Goal: Information Seeking & Learning: Learn about a topic

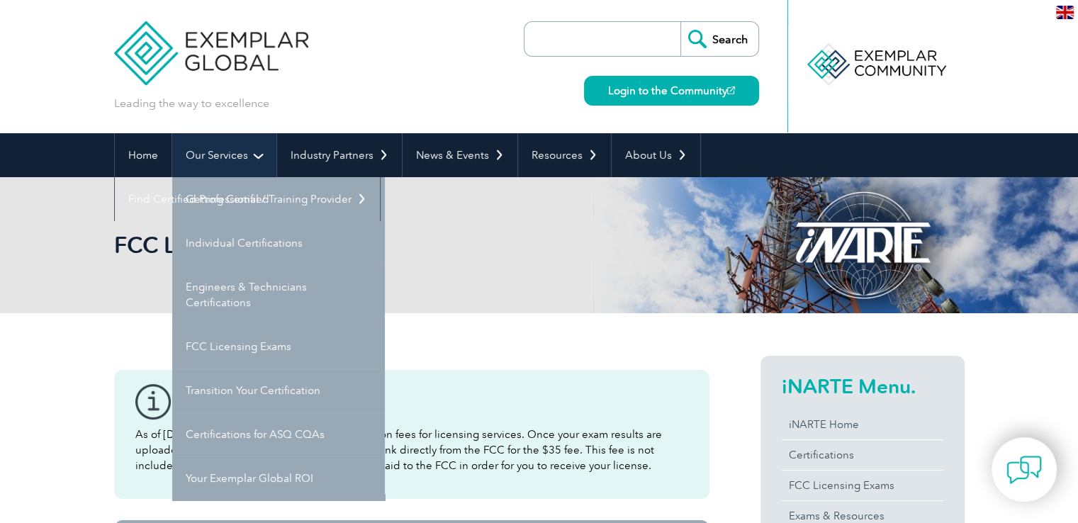
click at [235, 172] on link "Our Services" at bounding box center [224, 155] width 104 height 44
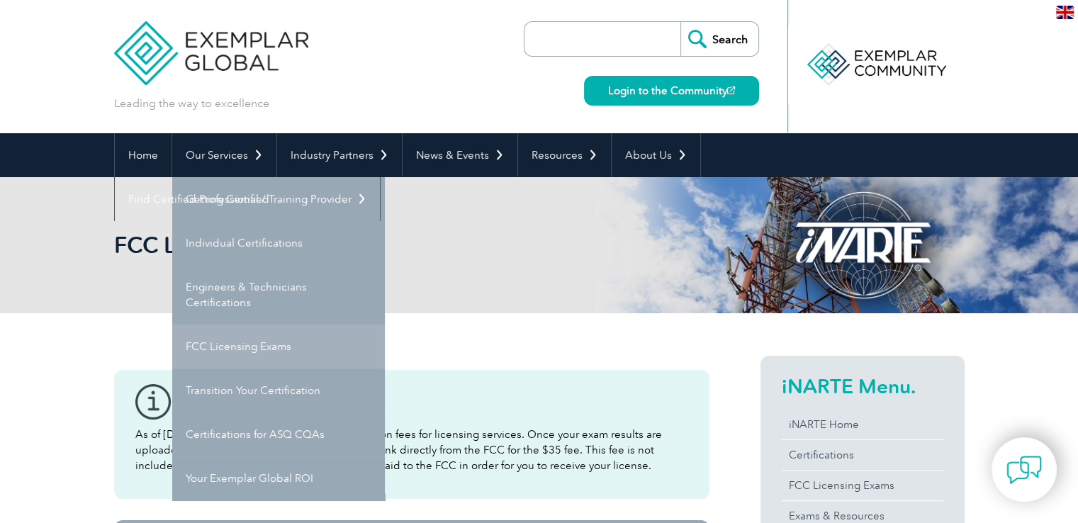
click at [278, 334] on link "FCC Licensing Exams" at bounding box center [278, 347] width 213 height 44
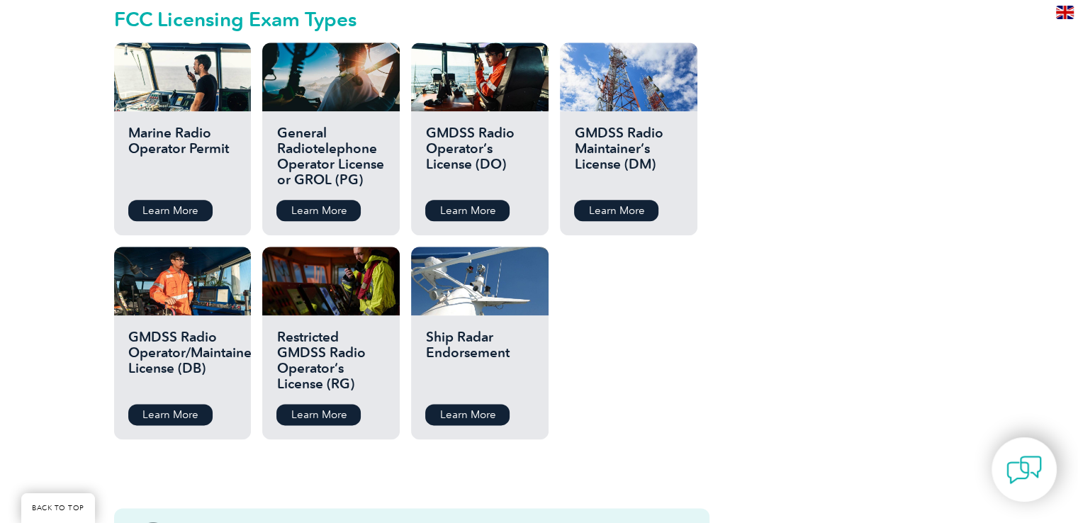
scroll to position [1638, 0]
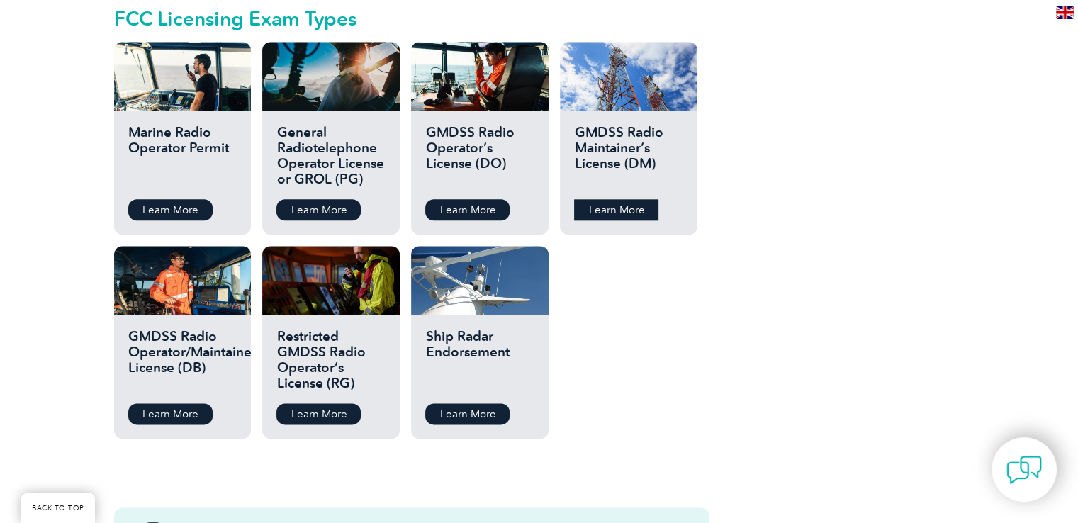
click at [641, 199] on link "Learn More" at bounding box center [616, 209] width 84 height 21
click at [189, 403] on link "Learn More" at bounding box center [170, 413] width 84 height 21
click at [464, 403] on link "Learn More" at bounding box center [467, 413] width 84 height 21
click at [330, 403] on link "Learn More" at bounding box center [319, 413] width 84 height 21
click at [335, 205] on div "General Radiotelephone Operator License or GROL (PG) Learn More" at bounding box center [330, 173] width 137 height 124
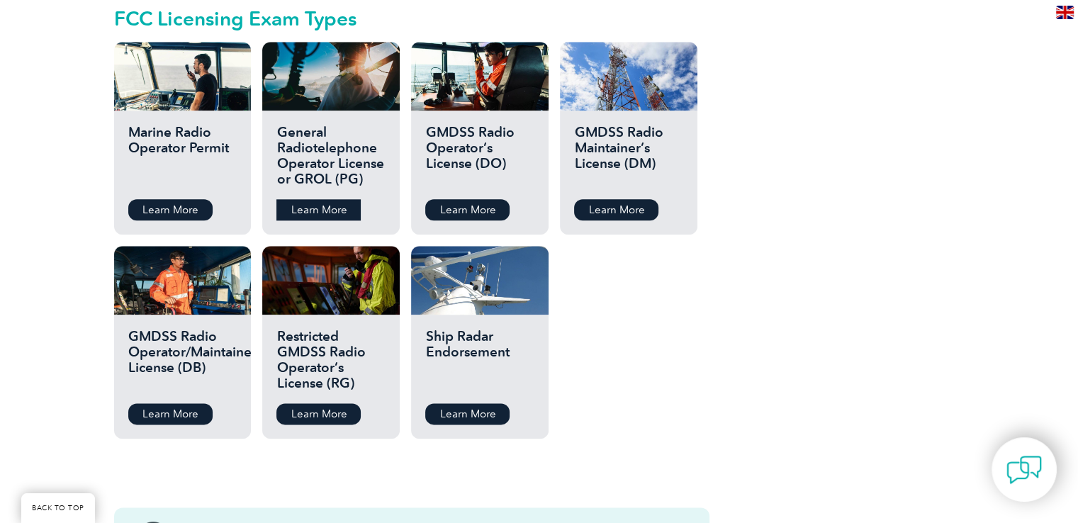
click at [343, 199] on link "Learn More" at bounding box center [319, 209] width 84 height 21
click at [479, 199] on link "Learn More" at bounding box center [467, 209] width 84 height 21
click at [614, 201] on link "Learn More" at bounding box center [616, 209] width 84 height 21
click at [459, 199] on link "Learn More" at bounding box center [467, 209] width 84 height 21
click at [467, 403] on link "Learn More" at bounding box center [467, 413] width 84 height 21
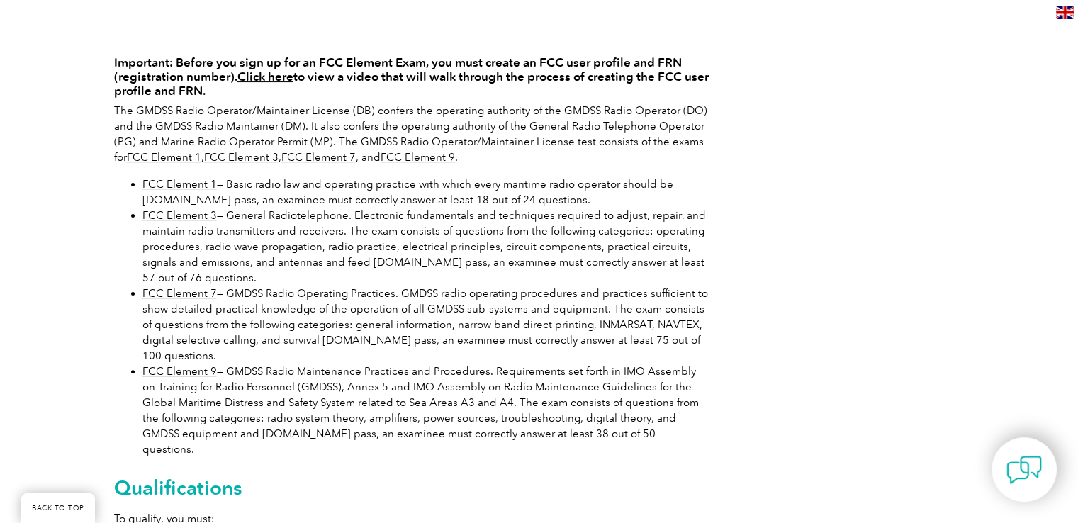
scroll to position [320, 0]
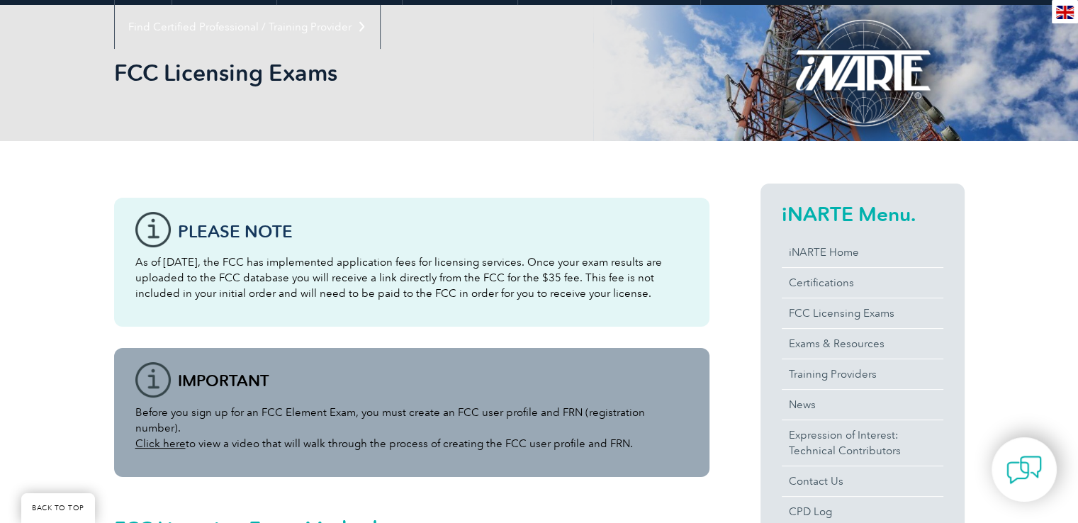
scroll to position [172, 0]
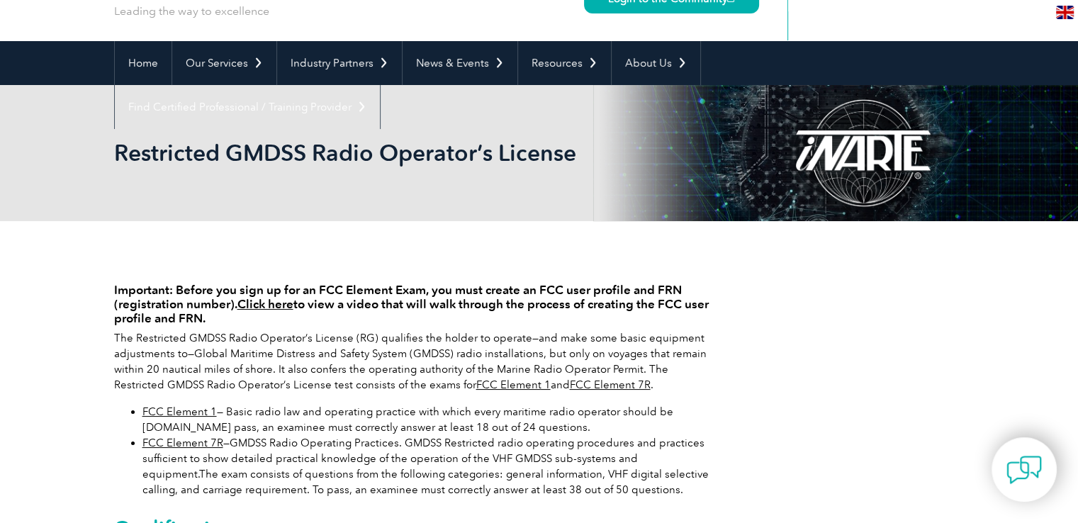
scroll to position [82, 0]
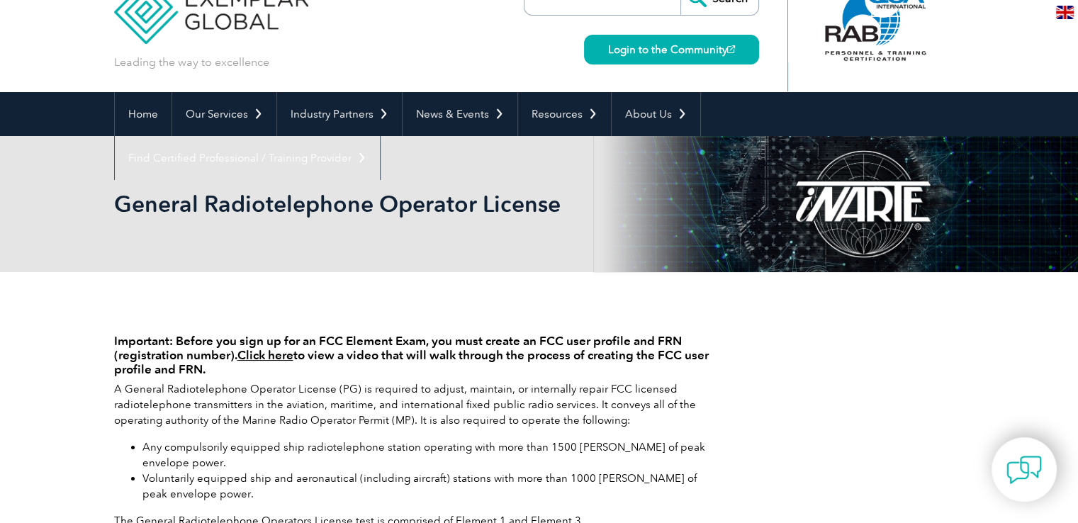
scroll to position [40, 0]
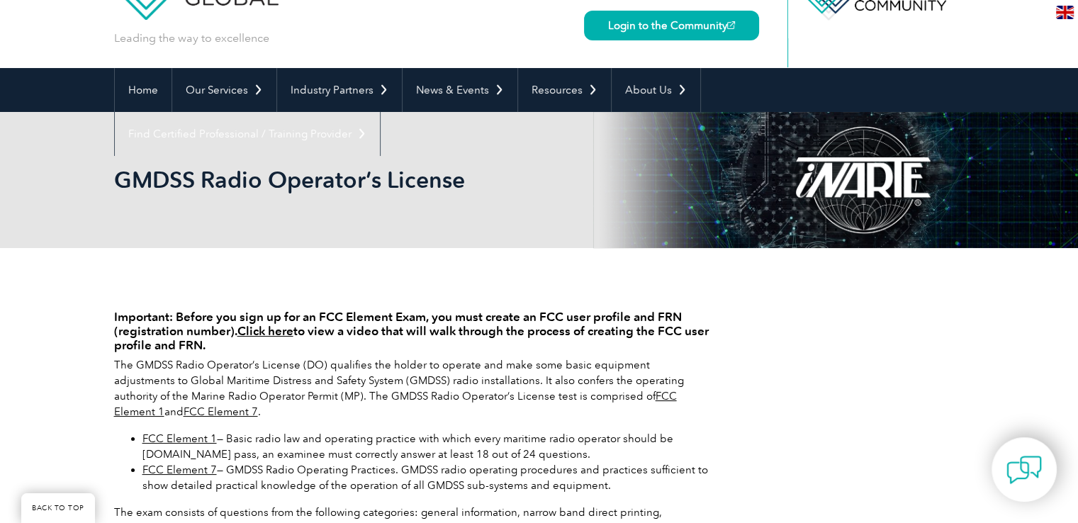
scroll to position [54, 0]
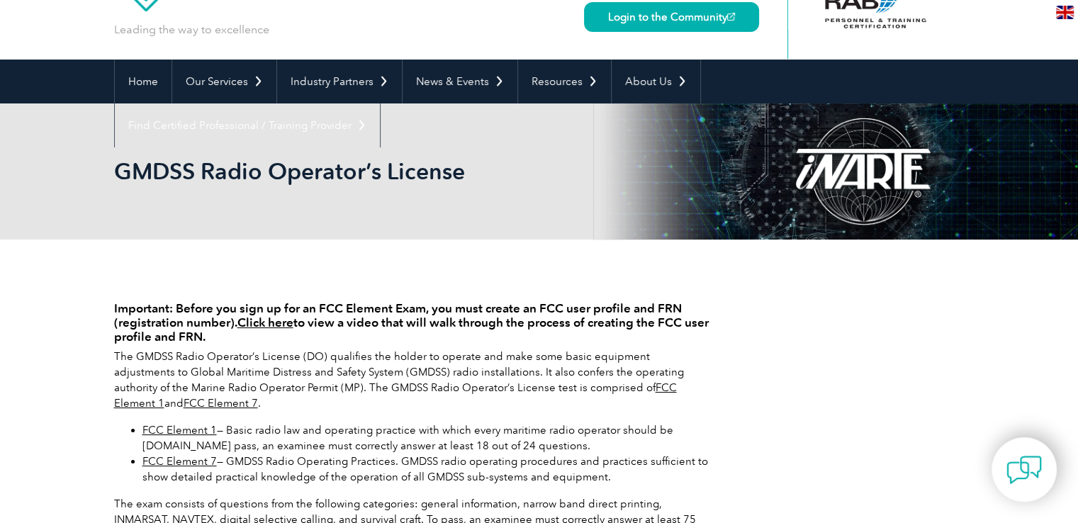
scroll to position [73, 0]
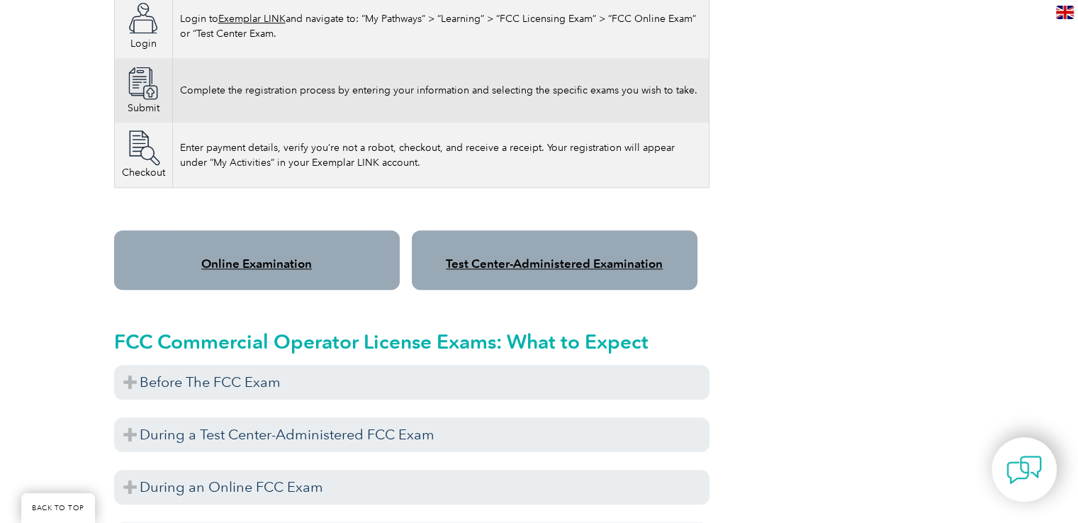
scroll to position [1046, 0]
click at [277, 256] on link "Online Examination" at bounding box center [256, 263] width 111 height 14
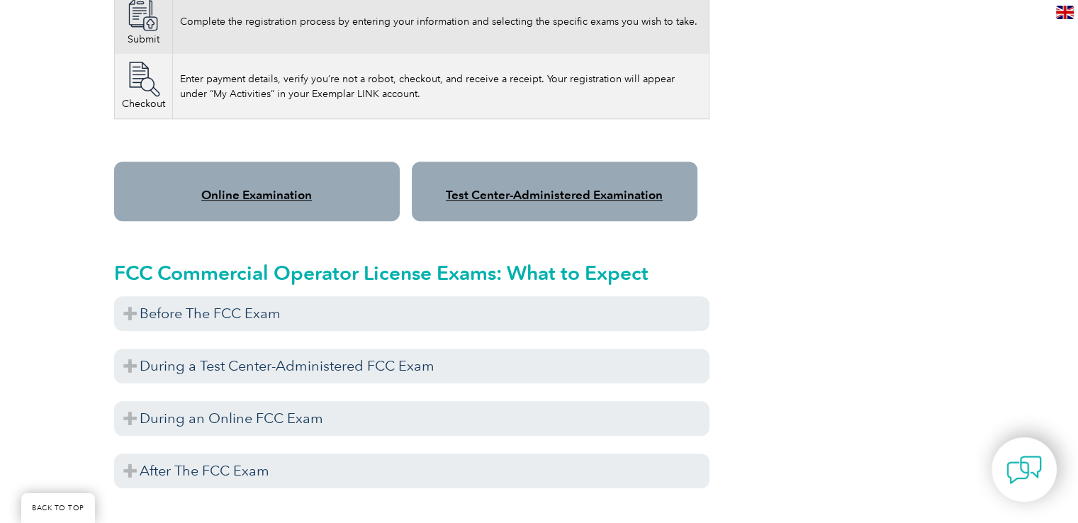
scroll to position [1115, 0]
click at [295, 188] on link "Online Examination" at bounding box center [256, 195] width 111 height 14
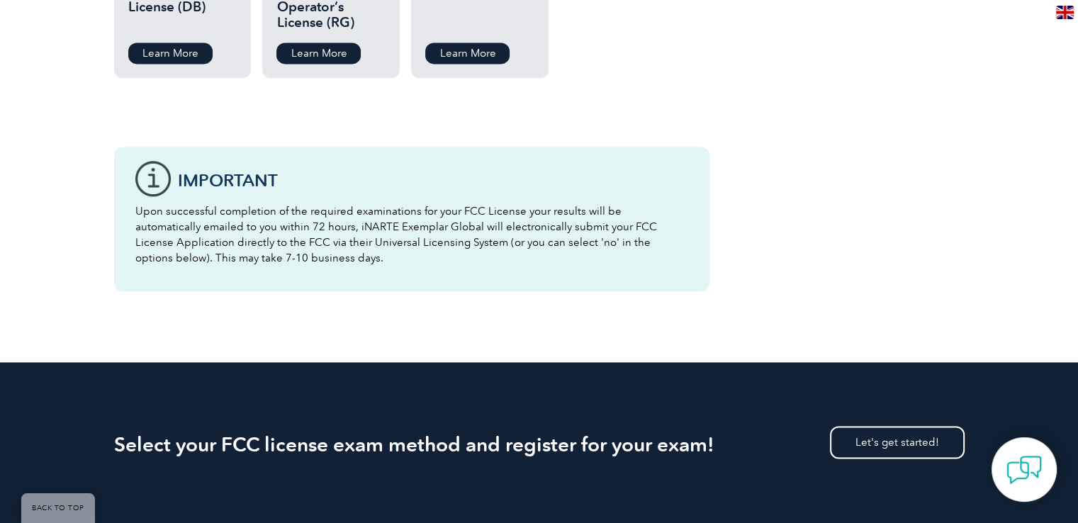
scroll to position [1784, 0]
